Goal: Navigation & Orientation: Find specific page/section

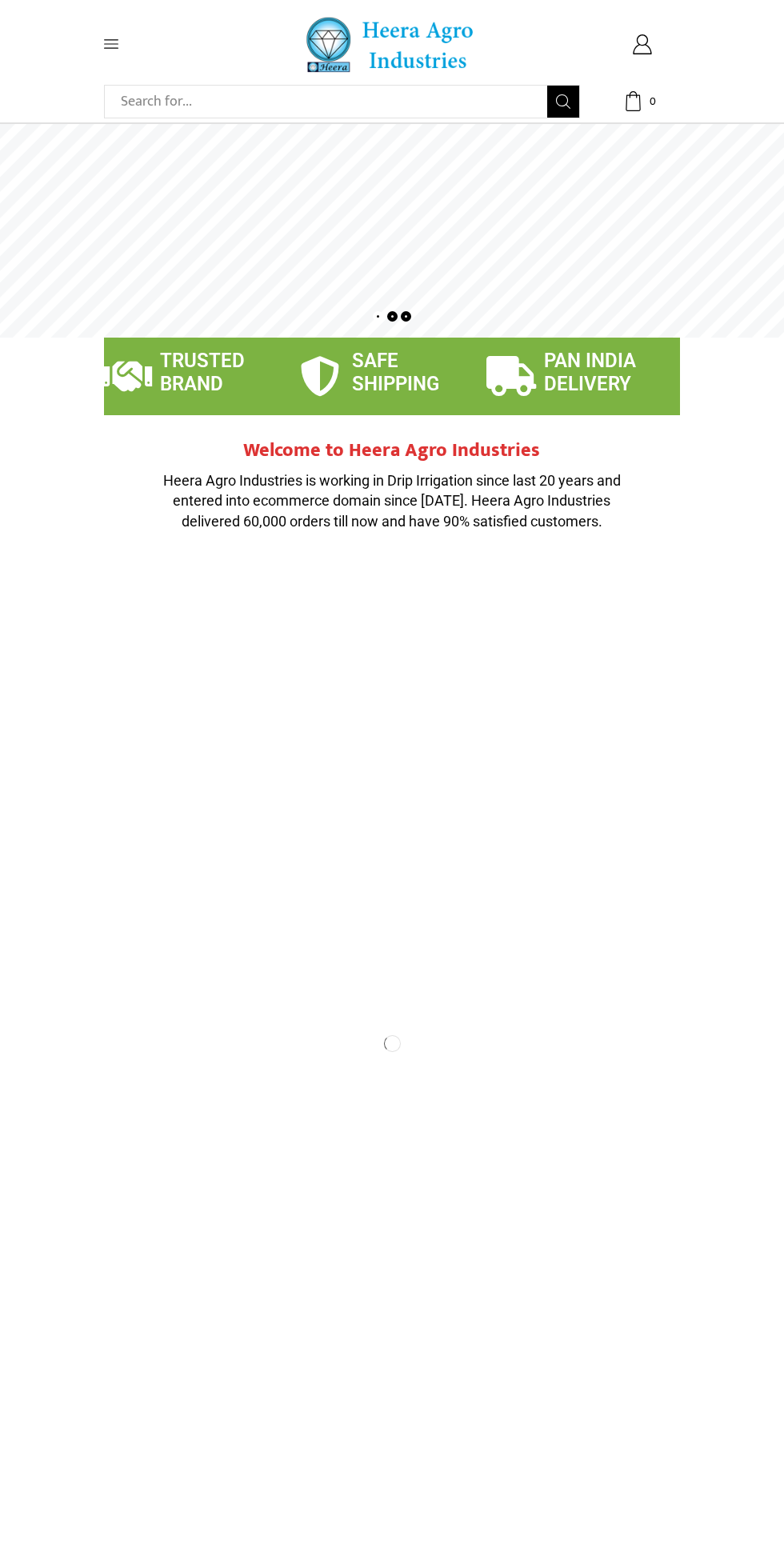
click at [106, 43] on icon at bounding box center [111, 44] width 14 height 14
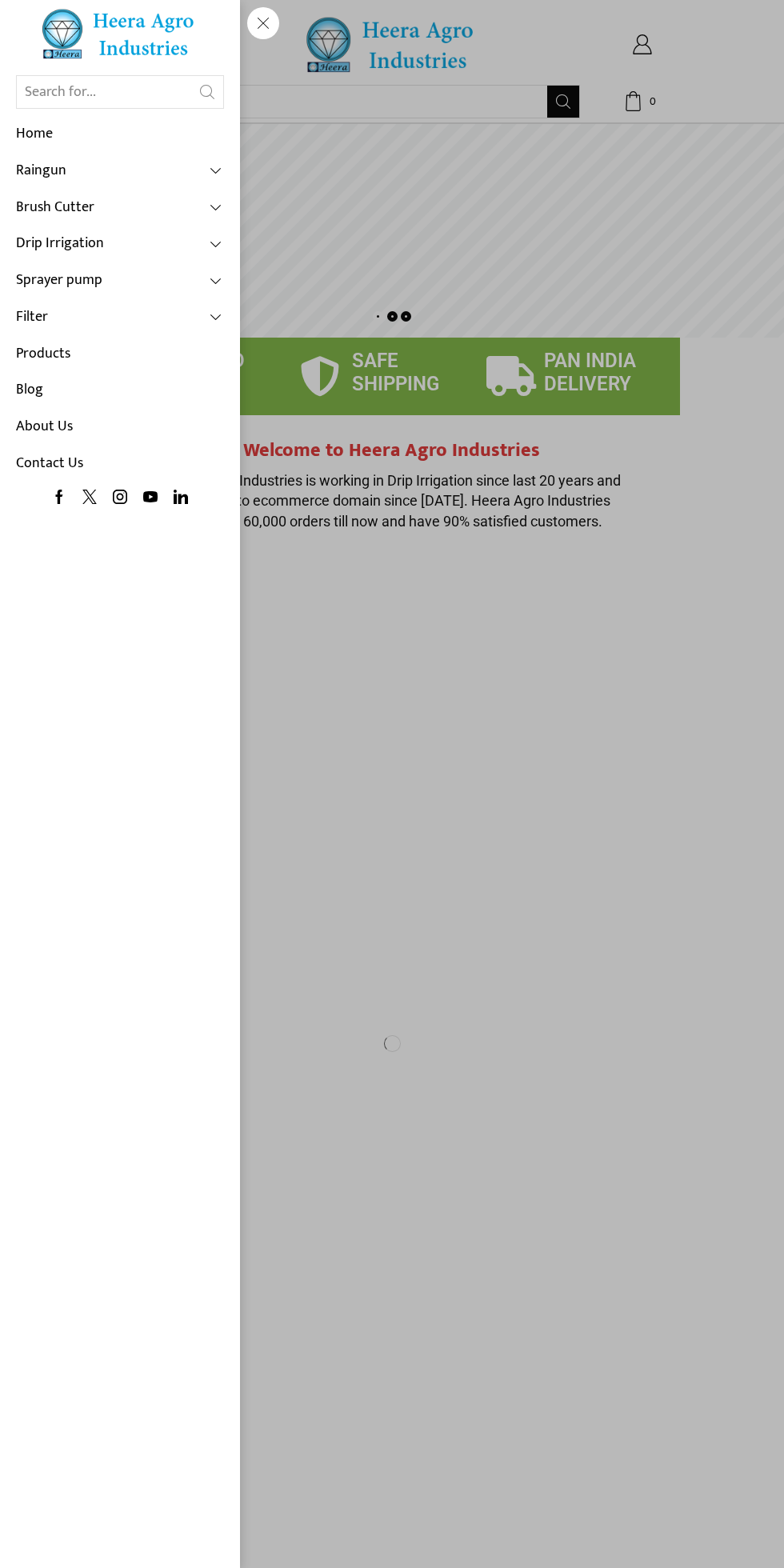
click at [216, 170] on span at bounding box center [216, 171] width 14 height 14
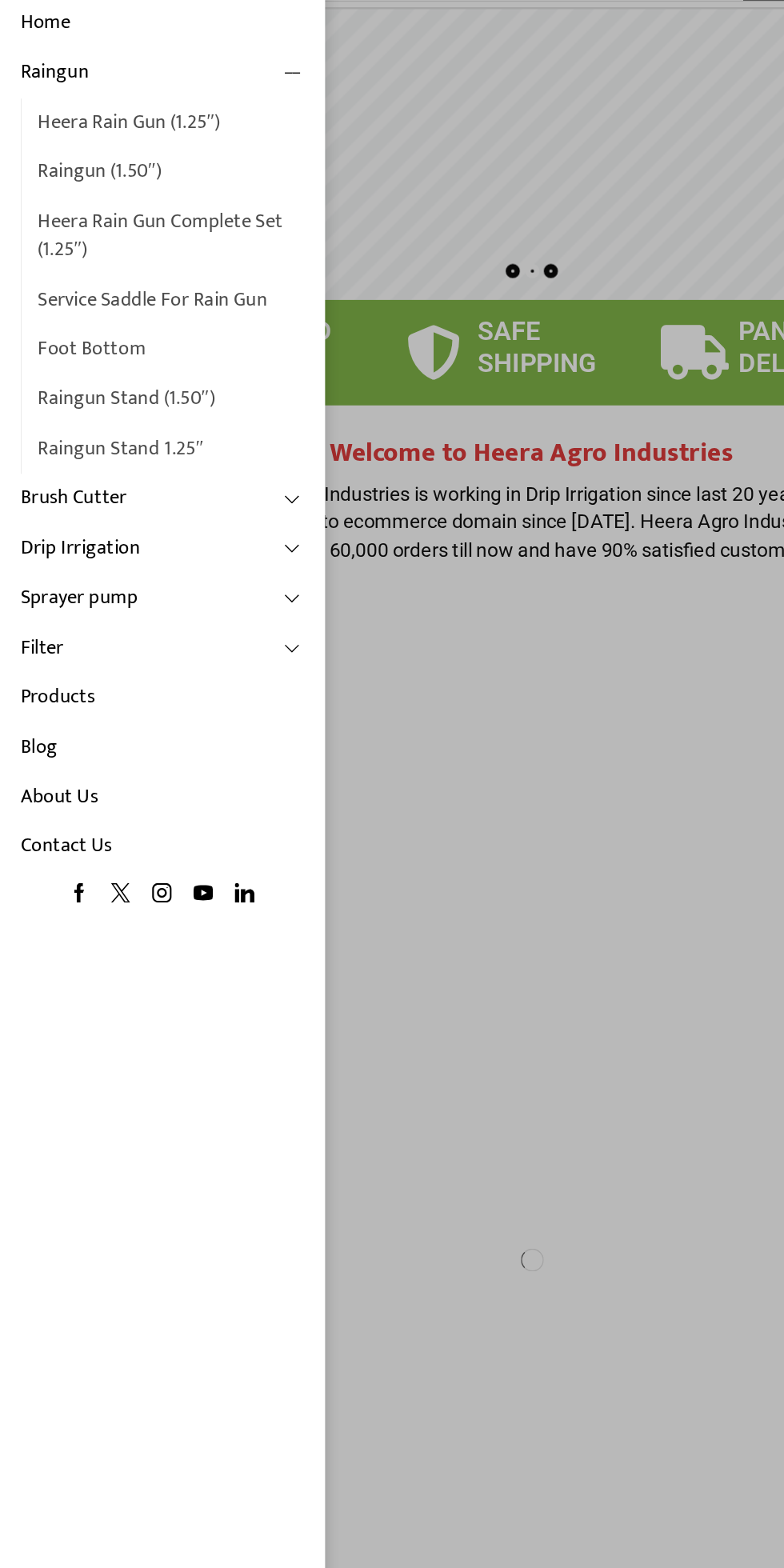
click at [181, 489] on link "Brush Cutter" at bounding box center [120, 484] width 208 height 37
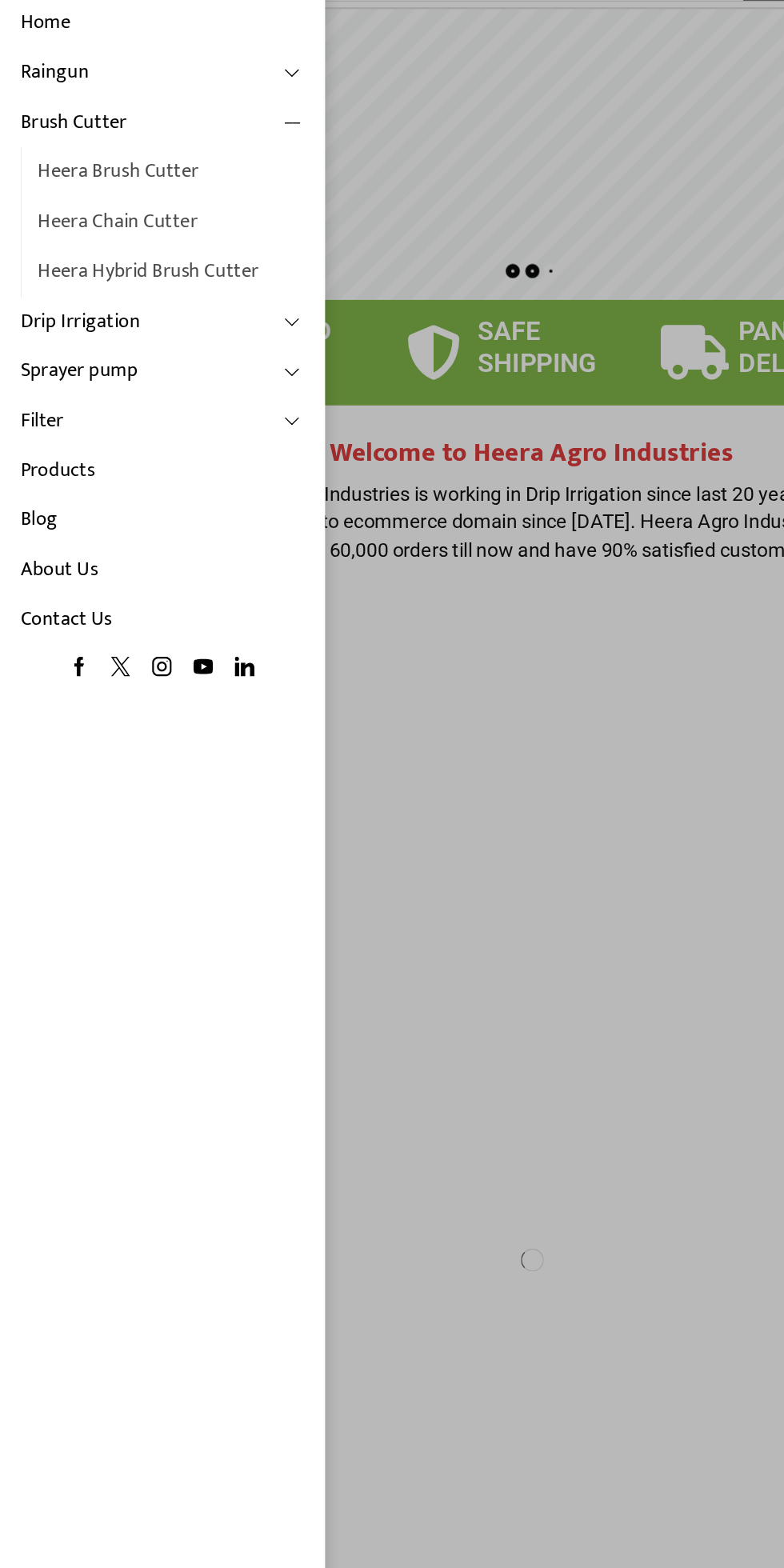
click at [62, 351] on link "Drip Irrigation" at bounding box center [120, 354] width 208 height 37
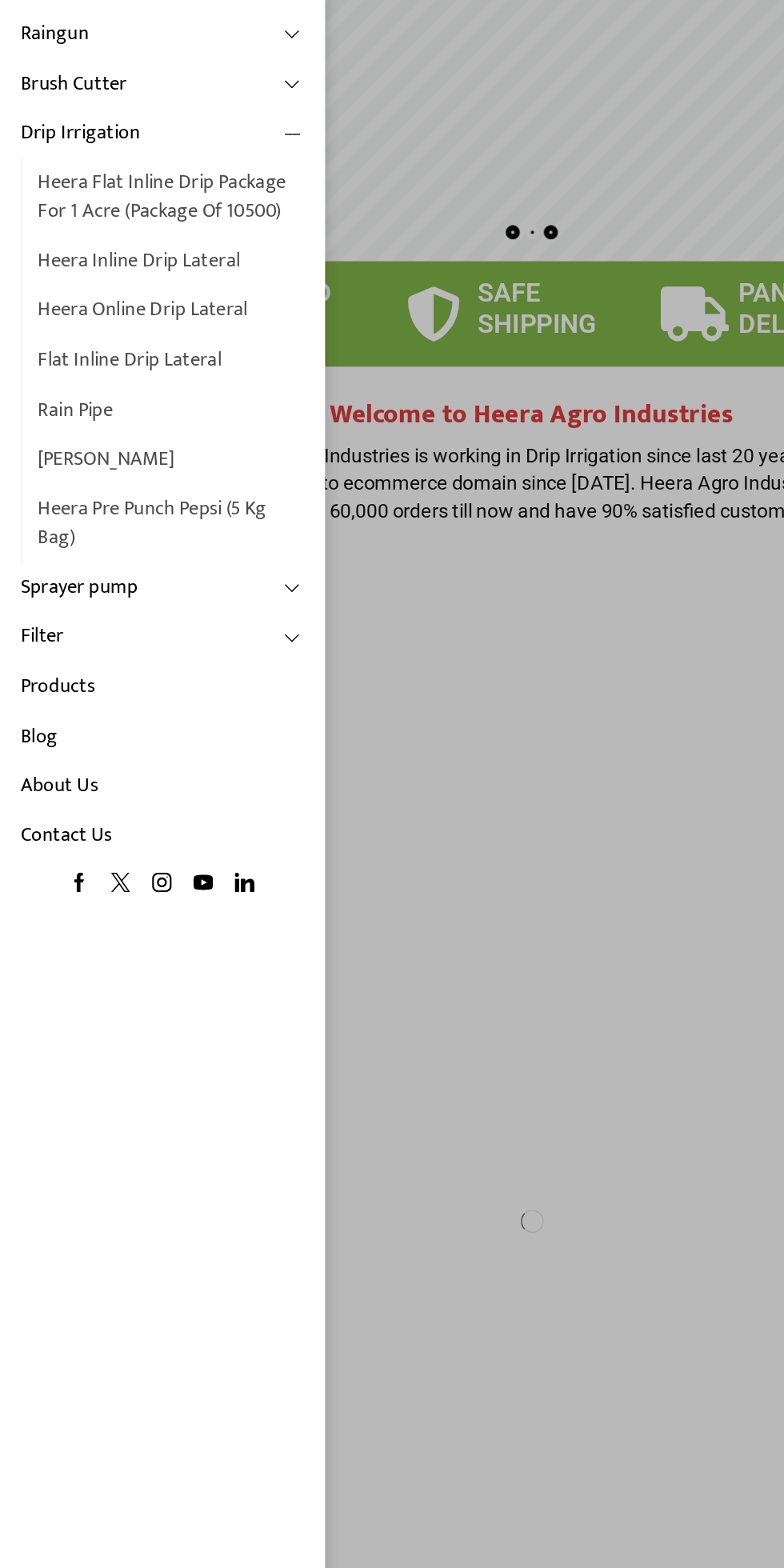
click at [88, 579] on link "Sprayer pump" at bounding box center [120, 579] width 208 height 37
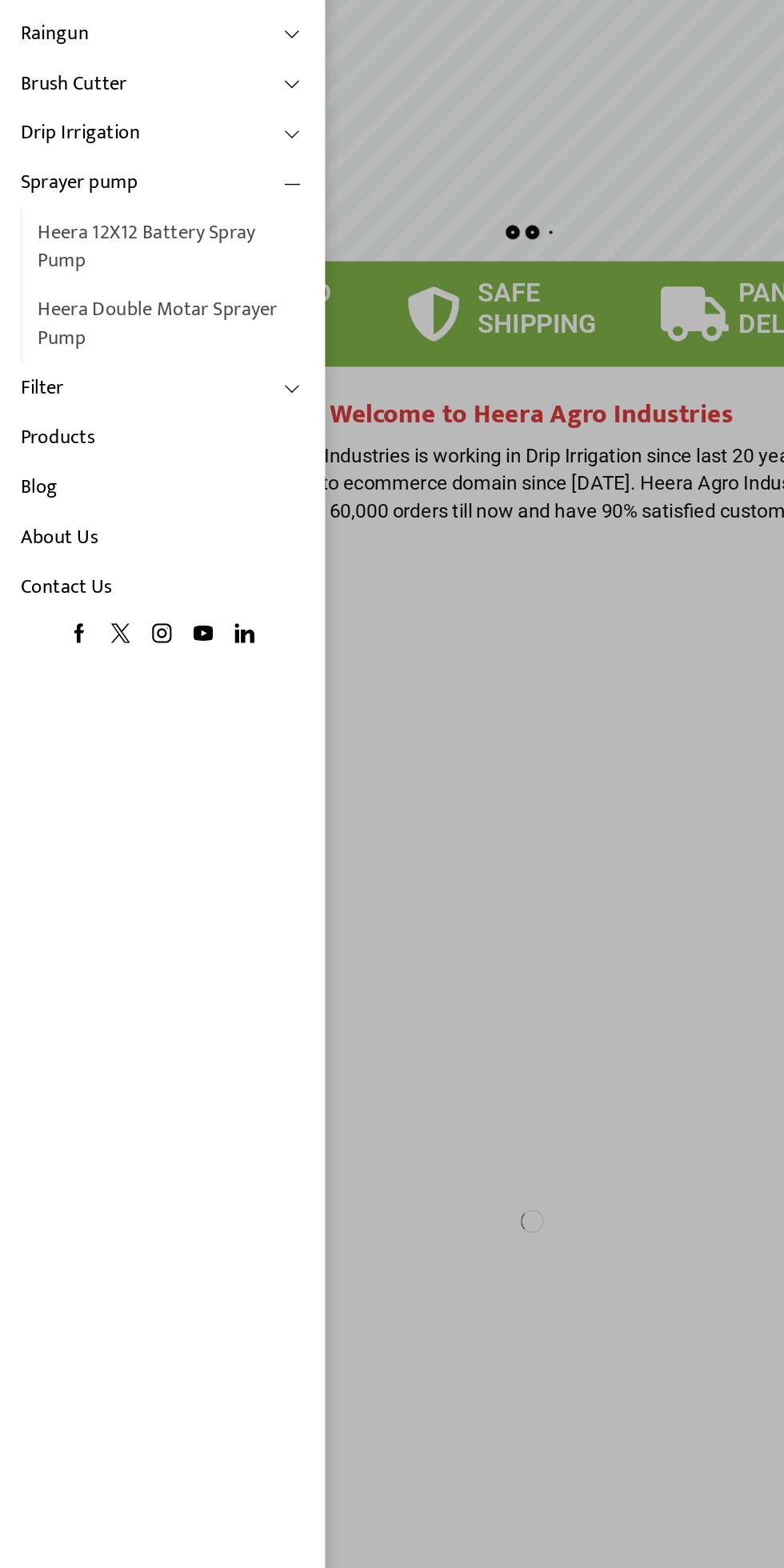
click at [50, 359] on link "Heera Double Motar Sprayer Pump" at bounding box center [126, 384] width 195 height 57
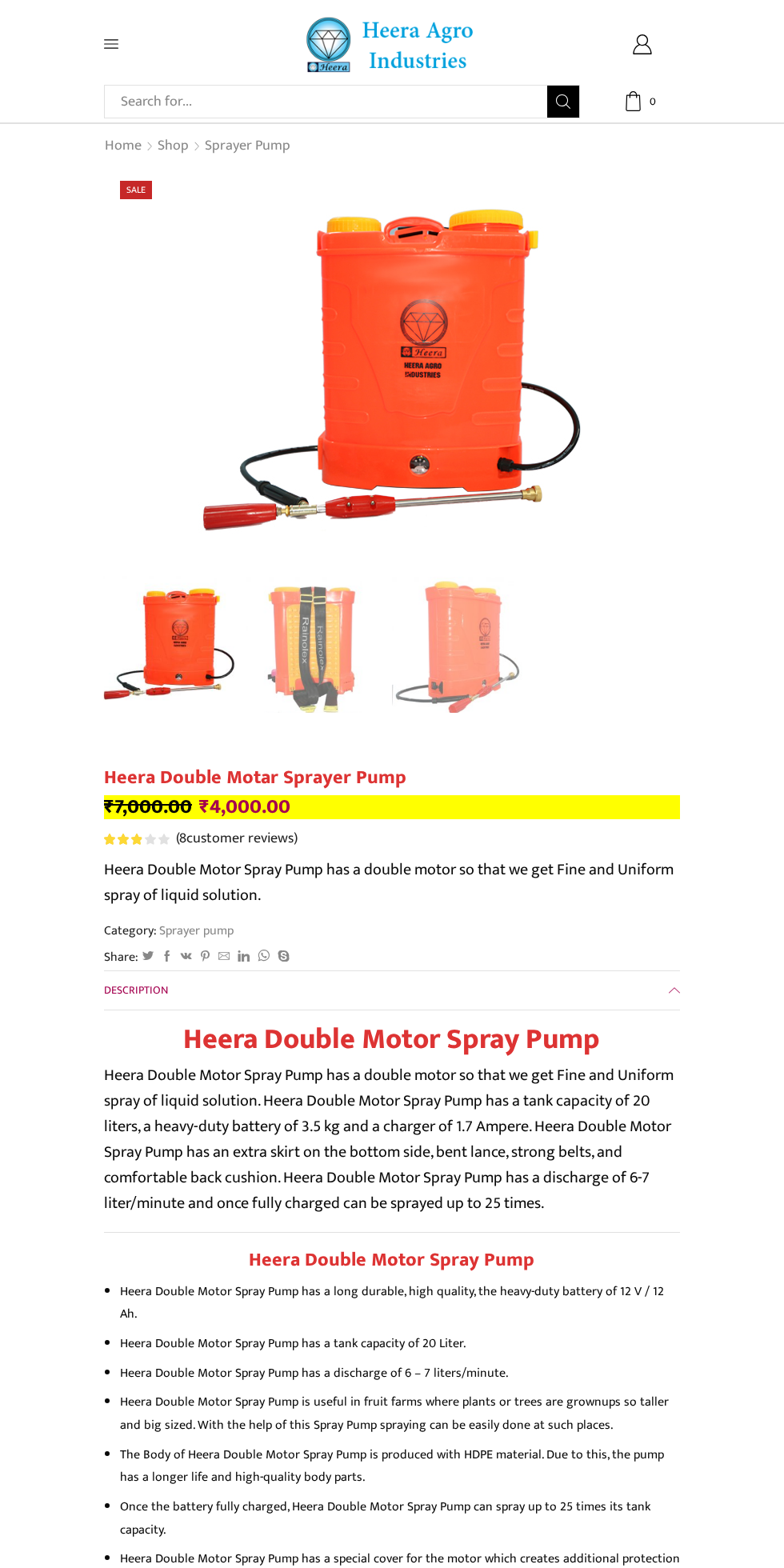
click at [123, 47] on span at bounding box center [142, 44] width 76 height 14
click at [169, 147] on link "Shop" at bounding box center [173, 146] width 33 height 21
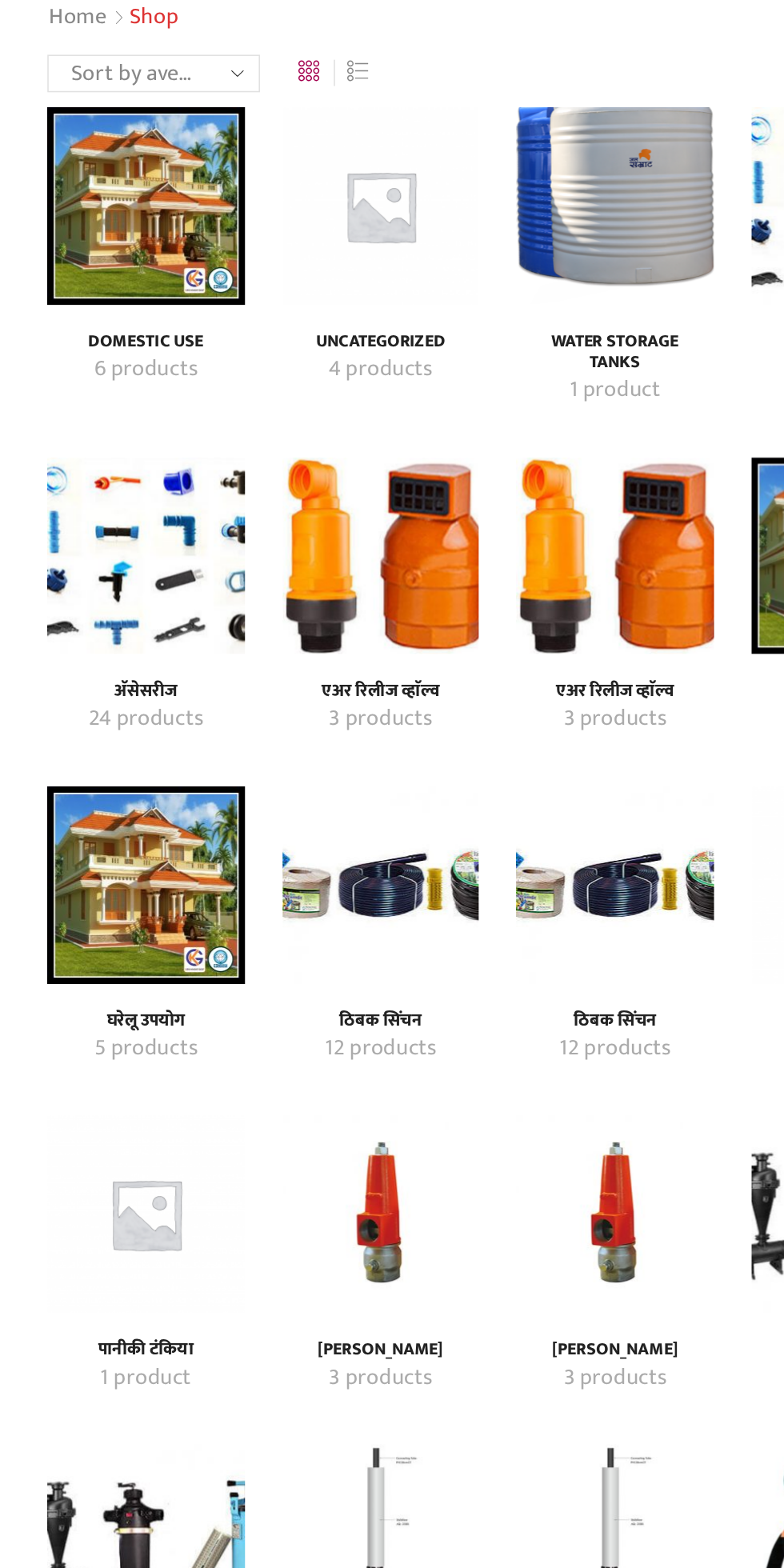
click at [137, 274] on img "Visit product category Domestic Use" at bounding box center [167, 266] width 126 height 126
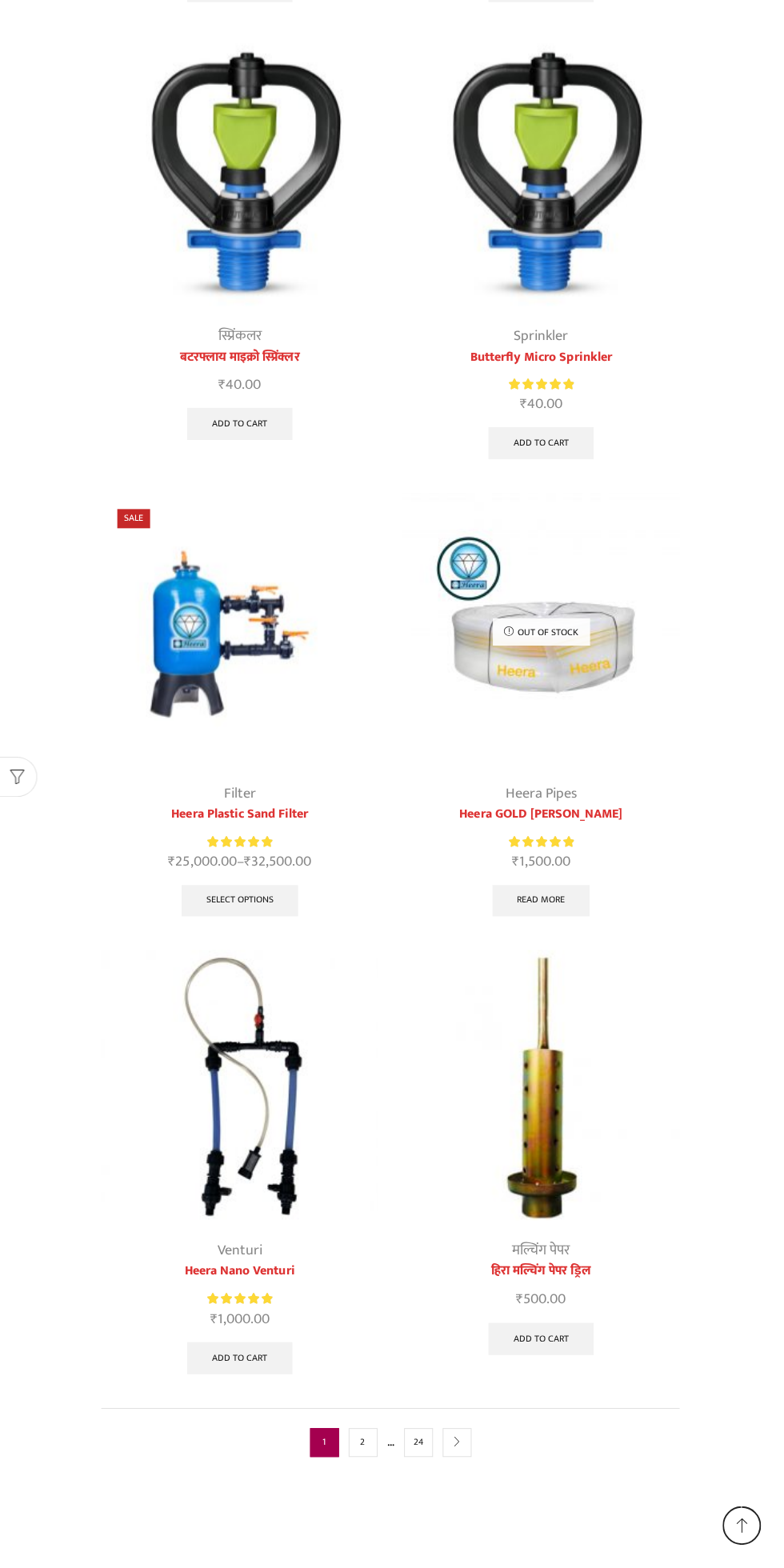
scroll to position [4532, 0]
